Goal: Information Seeking & Learning: Learn about a topic

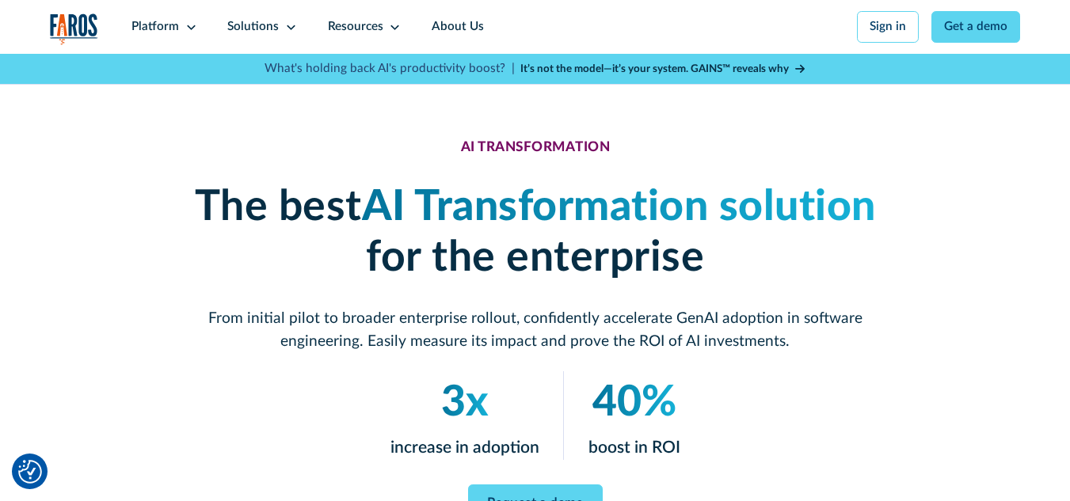
click at [799, 69] on icon at bounding box center [799, 69] width 9 height 8
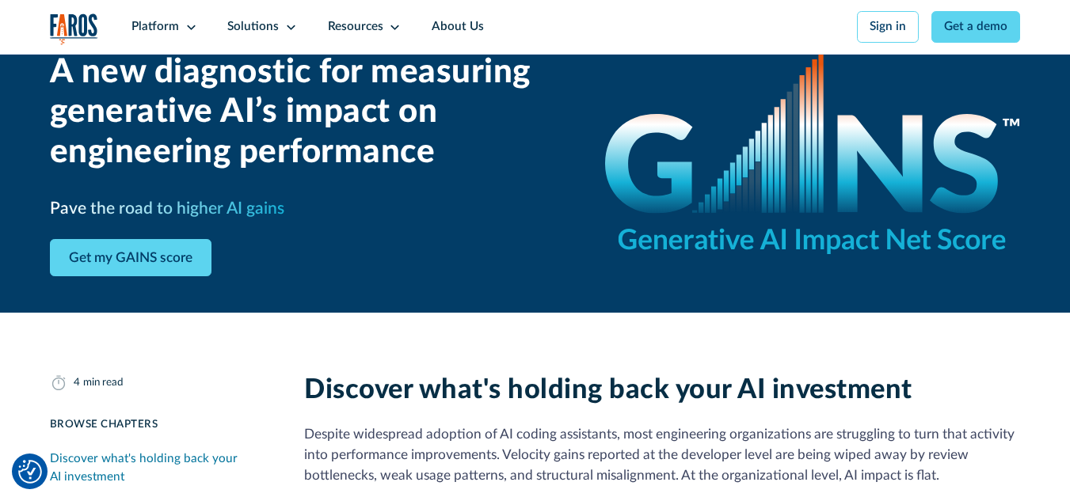
scroll to position [158, 0]
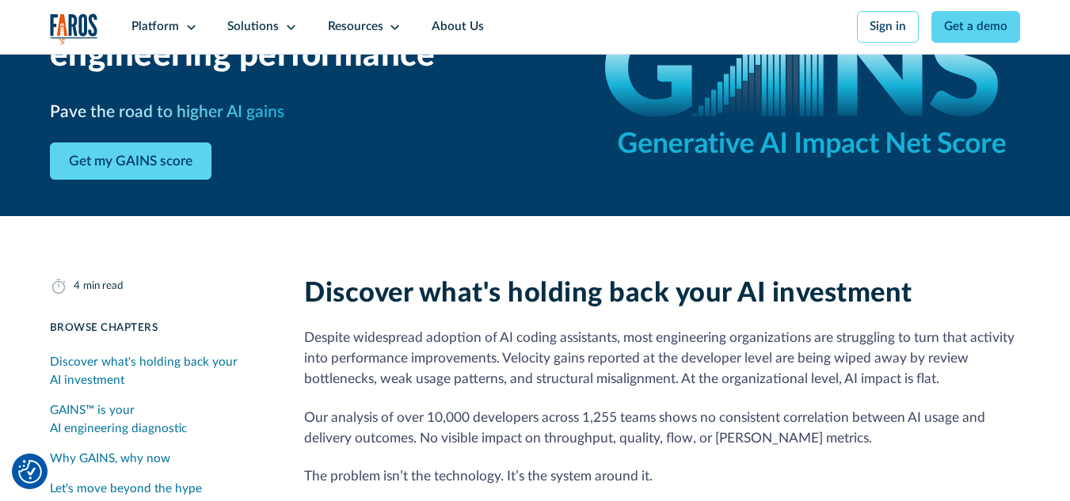
click at [32, 462] on img "Cookie Settings" at bounding box center [30, 472] width 24 height 24
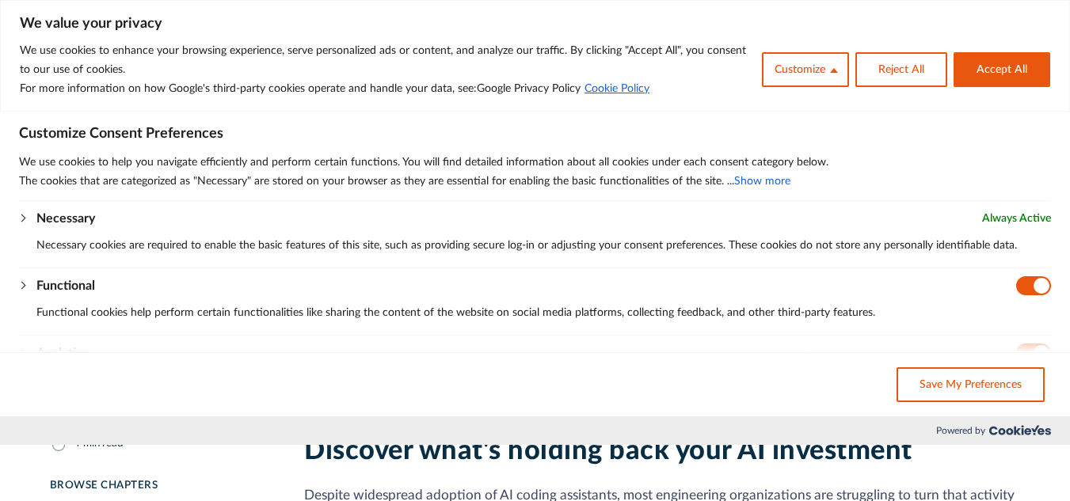
scroll to position [0, 0]
click at [970, 79] on button "Accept All" at bounding box center [1001, 69] width 97 height 35
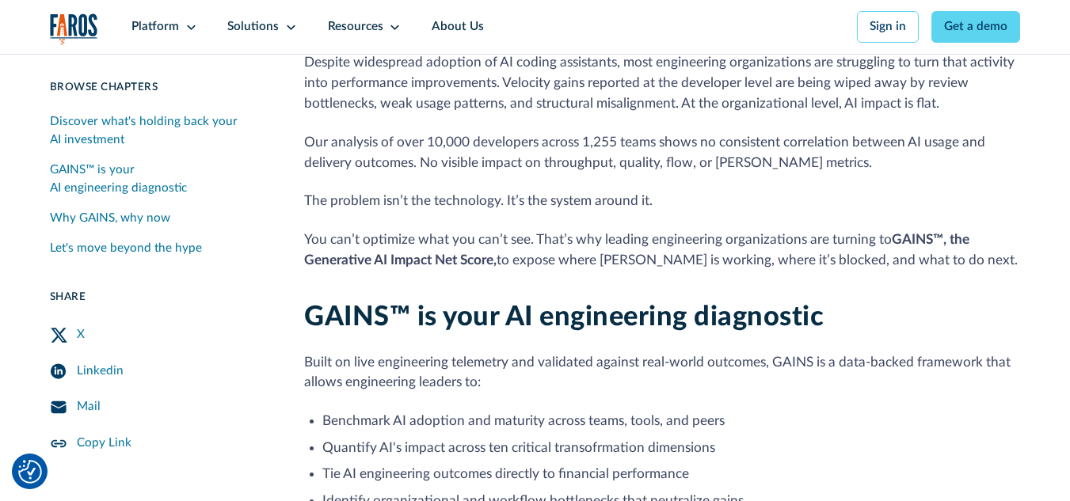
scroll to position [475, 0]
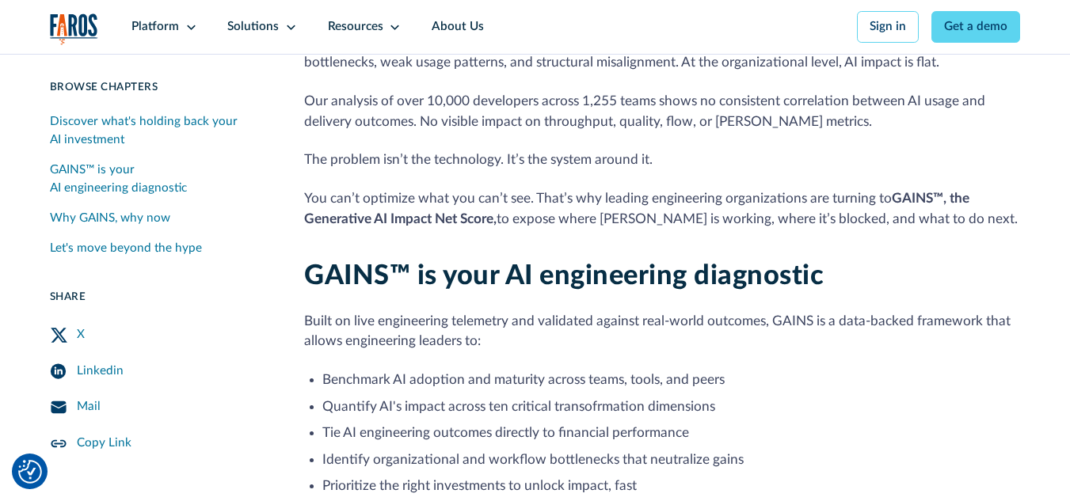
click at [77, 338] on div "X" at bounding box center [81, 335] width 8 height 18
click at [55, 352] on link "X" at bounding box center [159, 335] width 218 height 36
